Goal: Check status

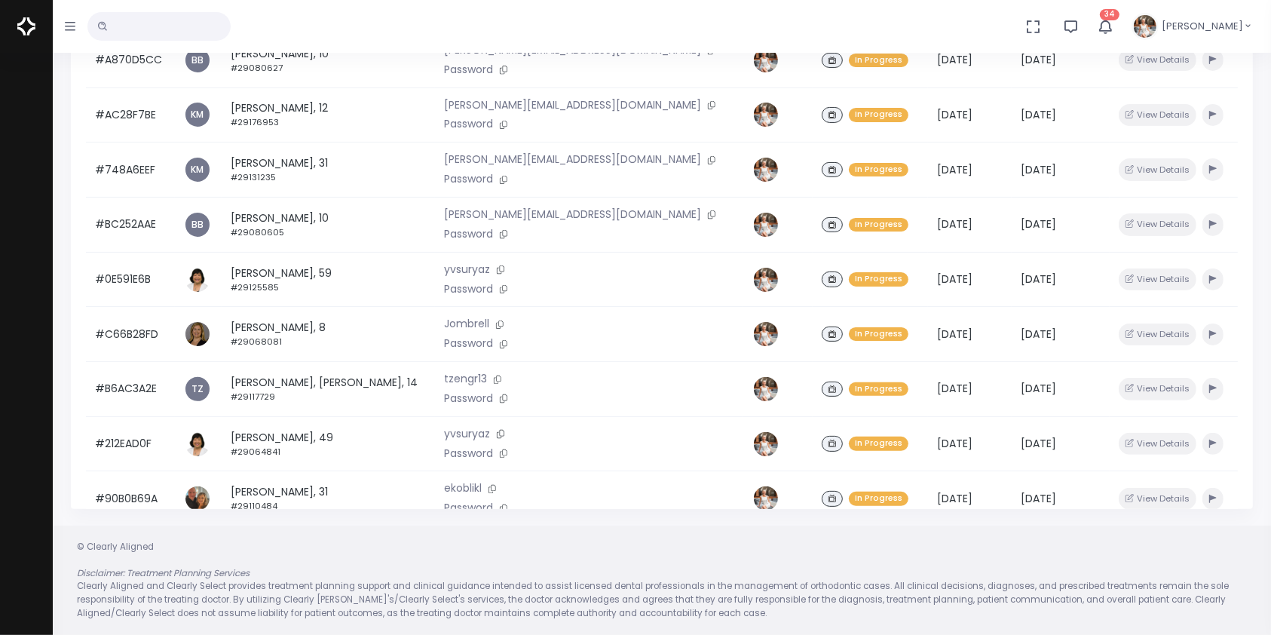
scroll to position [60, 0]
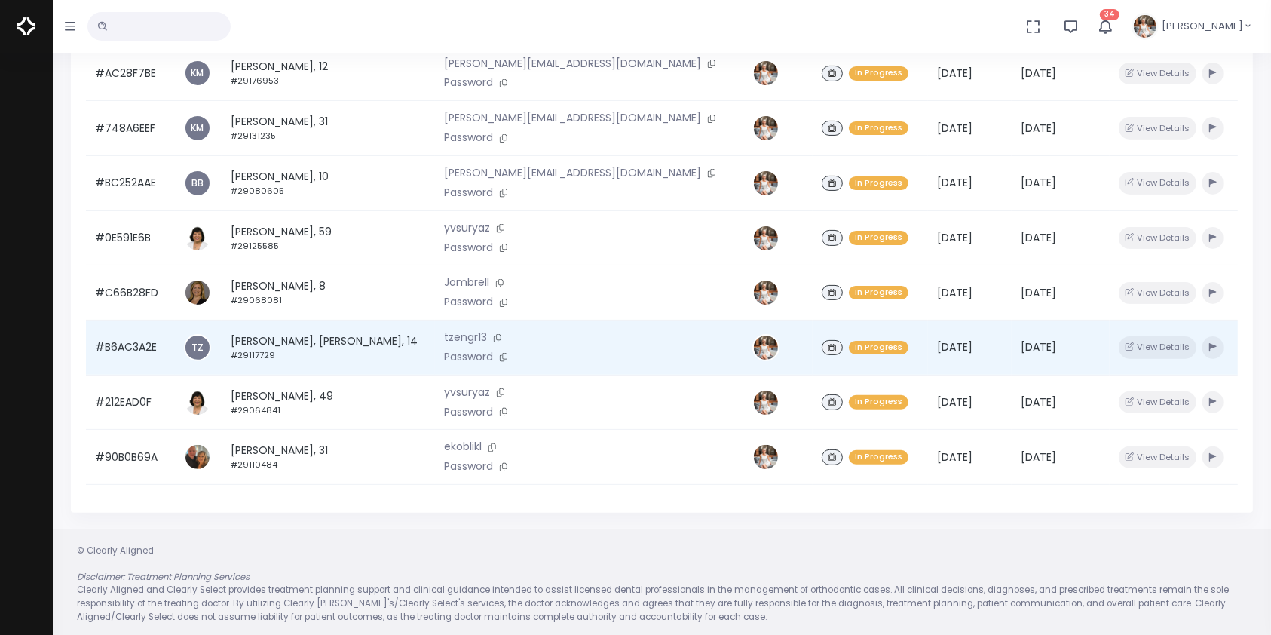
scroll to position [360, 0]
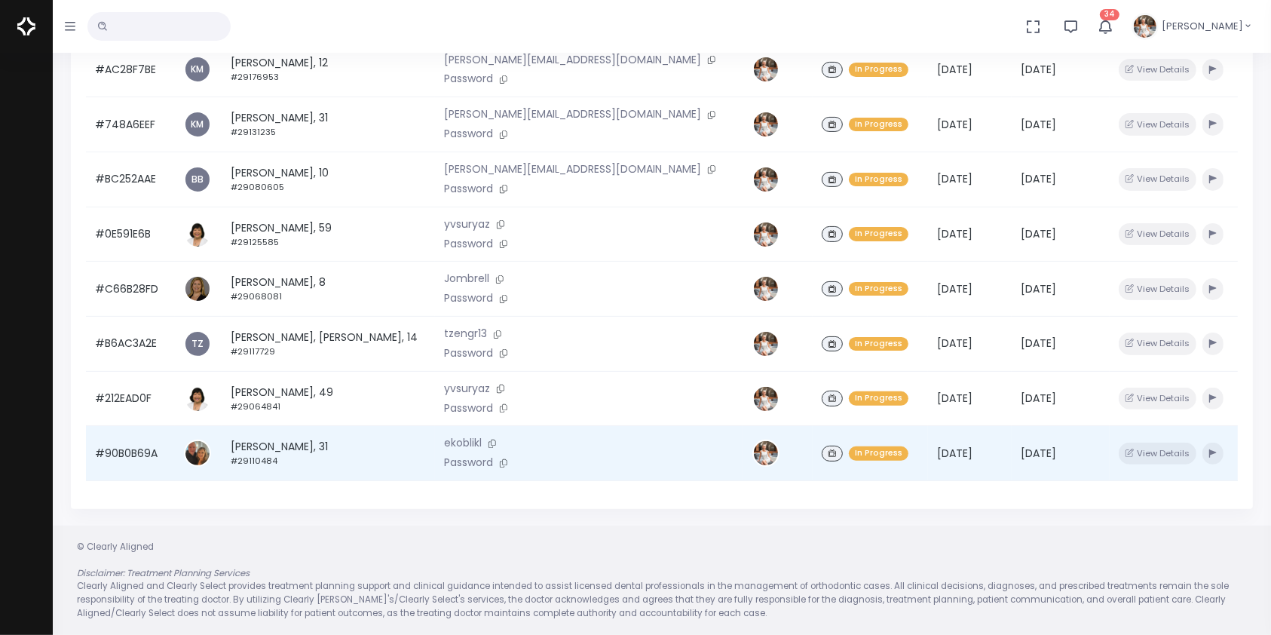
click at [129, 453] on td "#90B0B69A" at bounding box center [130, 453] width 89 height 55
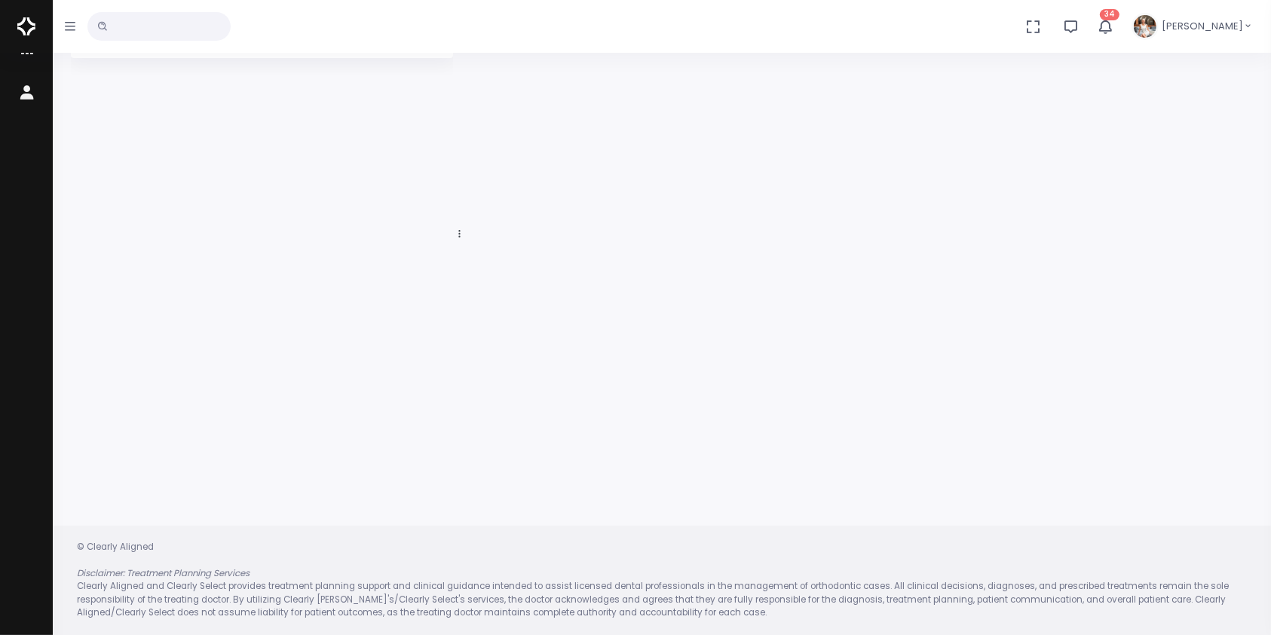
scroll to position [120, 0]
